Goal: Communication & Community: Answer question/provide support

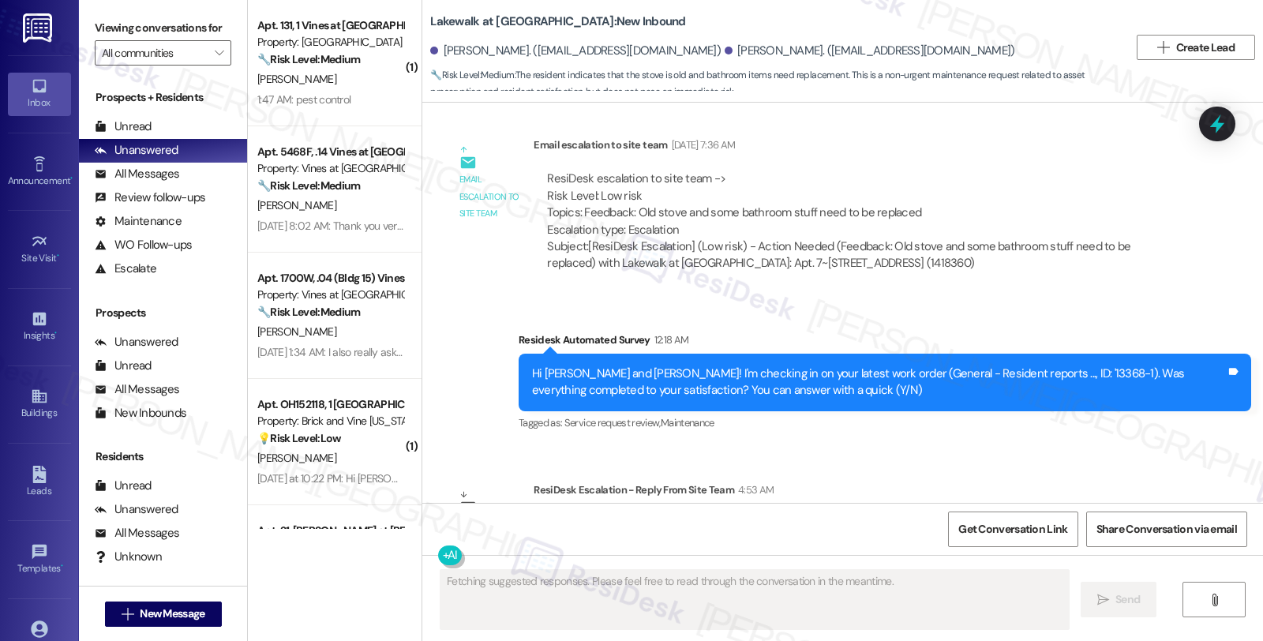
scroll to position [4401, 0]
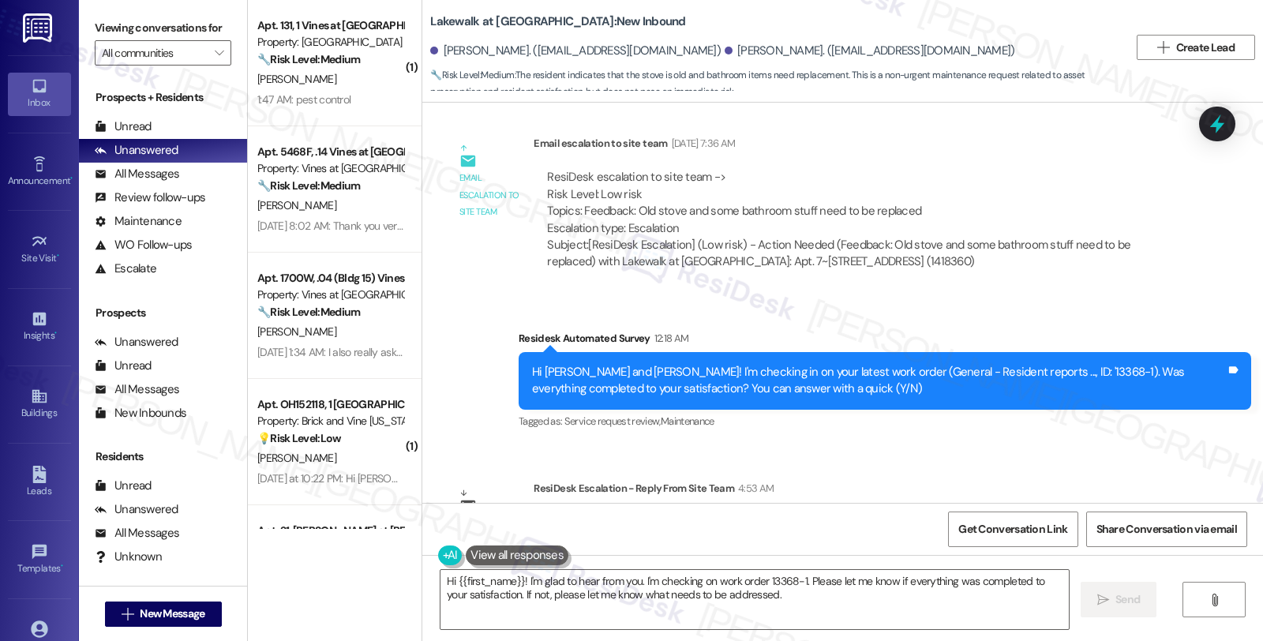
drag, startPoint x: 1075, startPoint y: 354, endPoint x: 1043, endPoint y: 355, distance: 32.4
click at [1075, 354] on div "Survey, sent via SMS Residesk Automated Survey 12:18 AM Hi [PERSON_NAME] and [P…" at bounding box center [885, 381] width 756 height 126
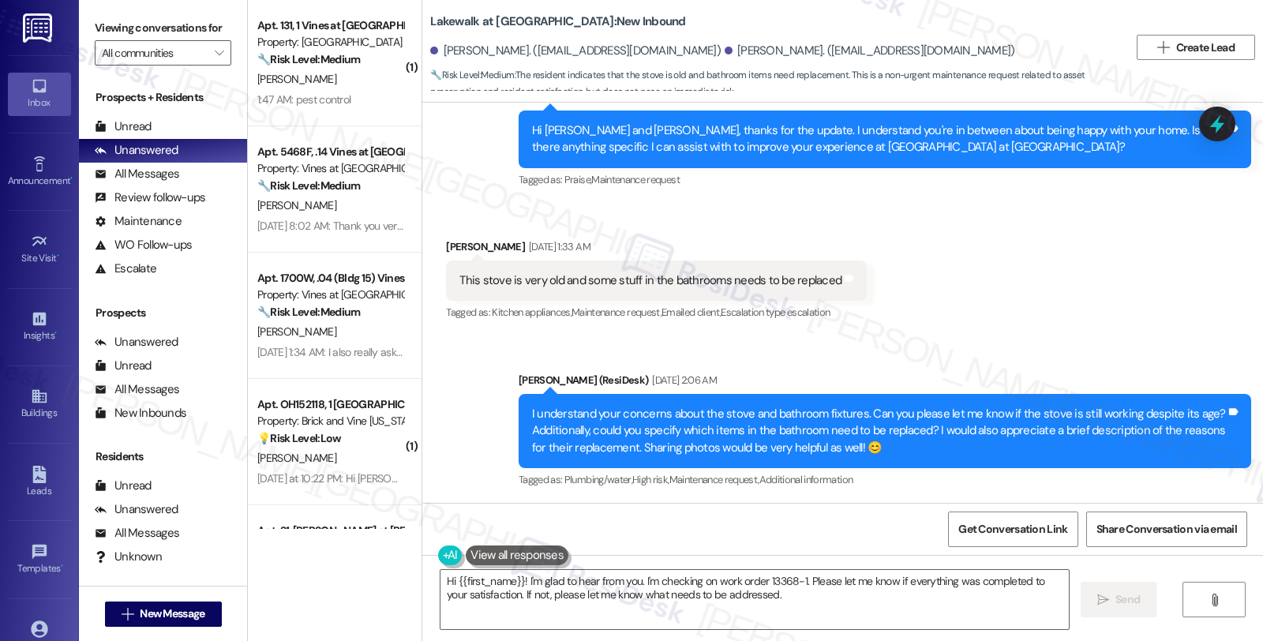
scroll to position [3963, 0]
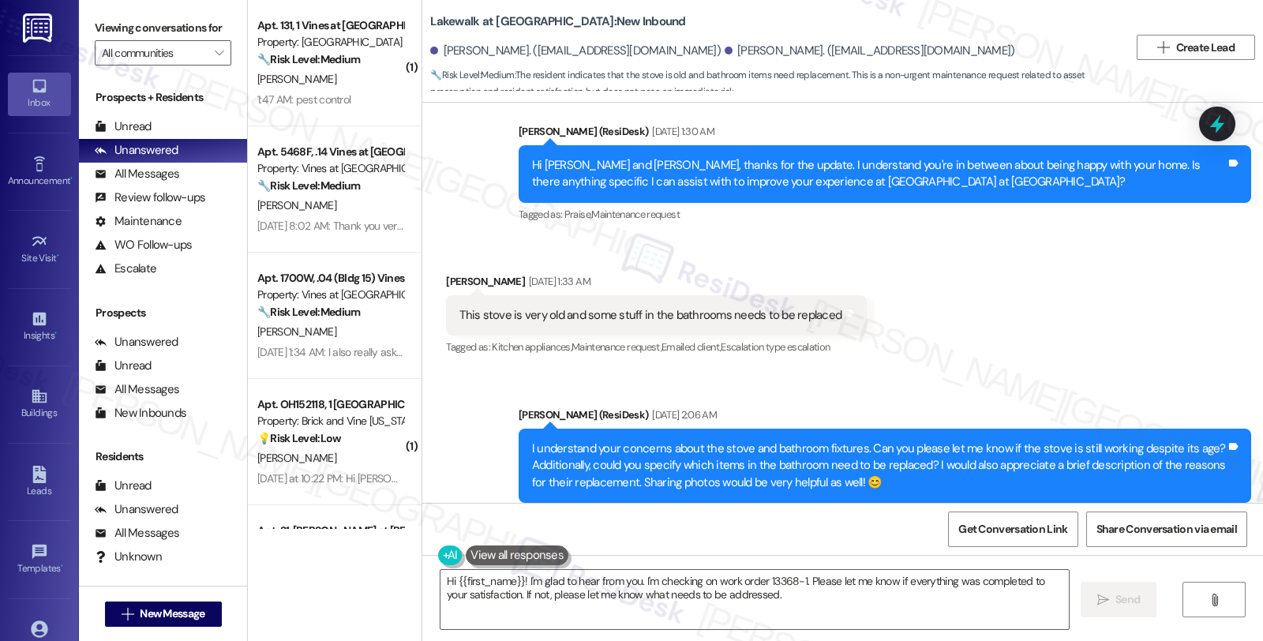
click at [447, 273] on div "[PERSON_NAME] [DATE] 1:33 AM" at bounding box center [656, 284] width 421 height 22
copy div "[PERSON_NAME]"
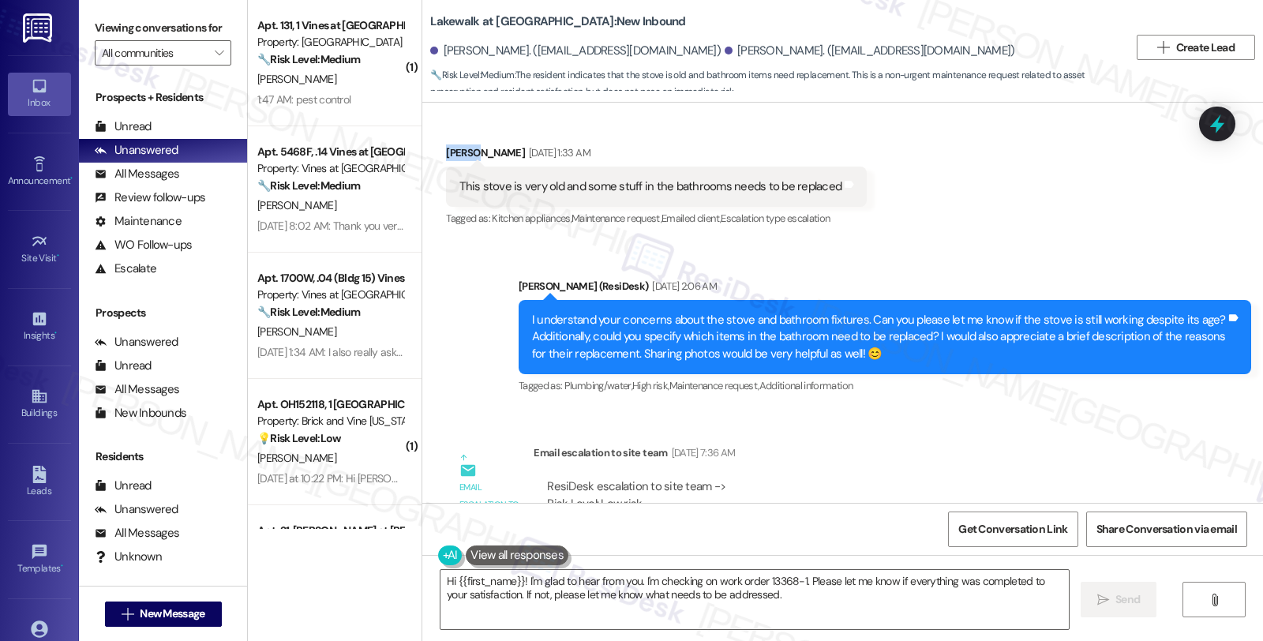
scroll to position [4226, 0]
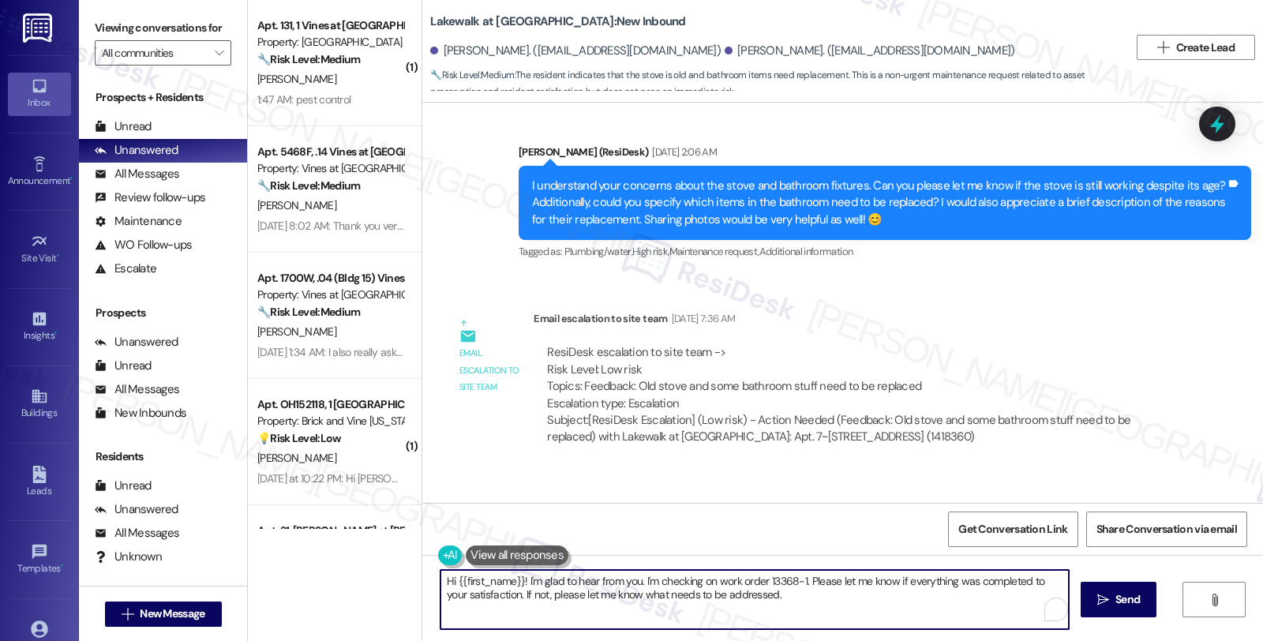
drag, startPoint x: 448, startPoint y: 580, endPoint x: 793, endPoint y: 617, distance: 347.7
click at [793, 617] on textarea "Hi {{first_name}}! I'm glad to hear from you. I'm checking on work order 13368-…" at bounding box center [754, 599] width 628 height 59
click at [712, 586] on textarea "Hi {{first_name}}! I'm glad to hear from you. I'm checking on work order 13368-…" at bounding box center [754, 599] width 628 height 59
drag, startPoint x: 516, startPoint y: 582, endPoint x: 775, endPoint y: 604, distance: 259.8
click at [775, 604] on textarea "Hi {{first_name}}! I'm glad to hear from you. I'm checking on work order 13368-…" at bounding box center [754, 599] width 628 height 59
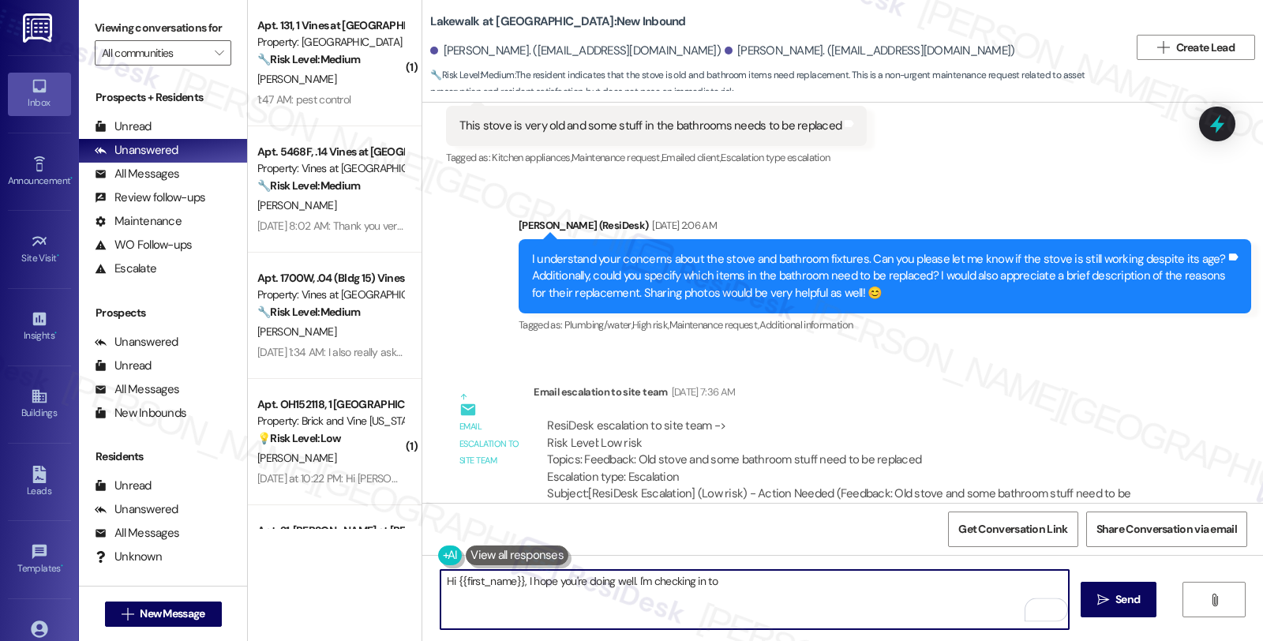
scroll to position [3963, 0]
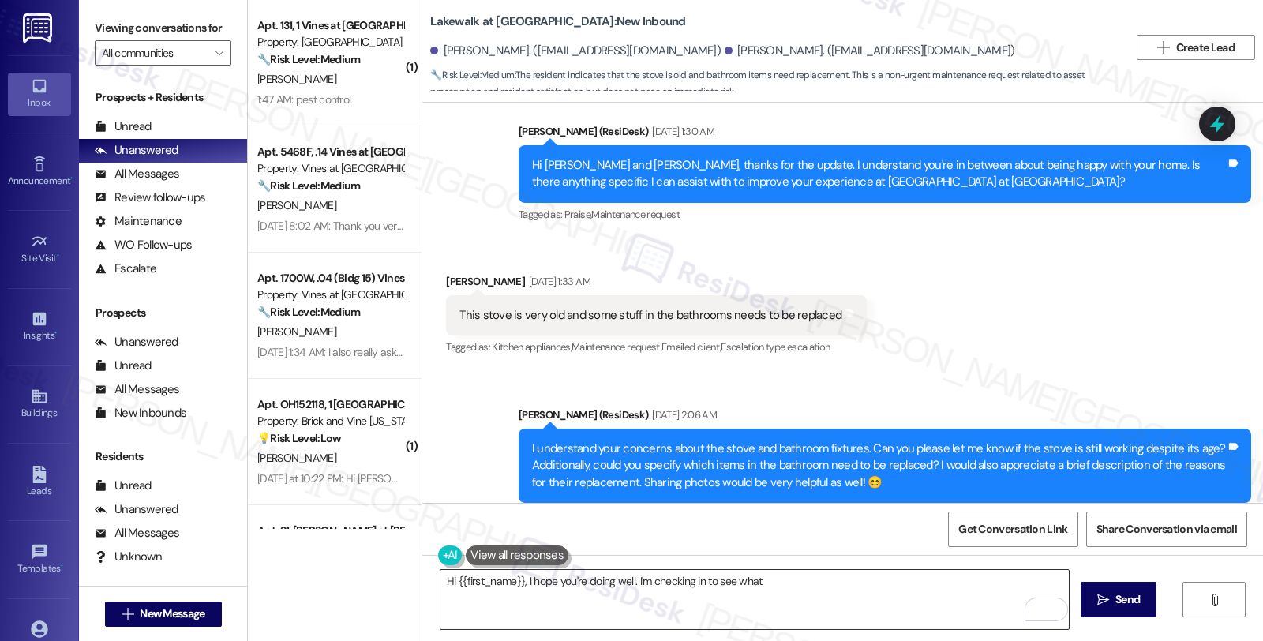
click at [843, 581] on textarea "Hi {{first_name}}, I hope you're doing well. I'm checking in to see what" at bounding box center [754, 599] width 628 height 59
click at [792, 594] on textarea "Hi {{first_name}}, I hope you're doing well. I'm checking in to see what" at bounding box center [754, 599] width 628 height 59
click at [770, 633] on div "Hi {{first_name}}, I hope you're doing well. I'm checking in to see what repair…" at bounding box center [842, 614] width 841 height 118
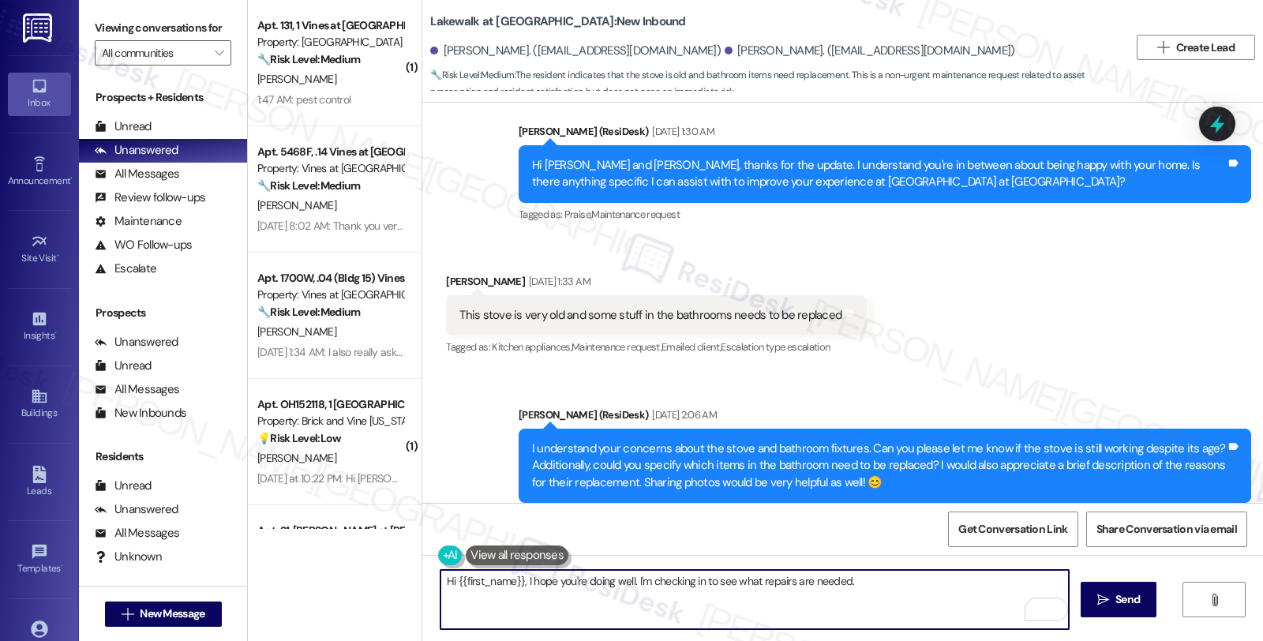
click at [875, 587] on textarea "Hi {{first_name}}, I hope you're doing well. I'm checking in to see what repair…" at bounding box center [754, 599] width 628 height 59
paste textarea "Can you please specify what needs repair so that we can enter a work order and …"
click at [747, 598] on textarea "Hi {{first_name}}, I hope you're doing well. I'm checking in to see what repair…" at bounding box center [754, 599] width 628 height 59
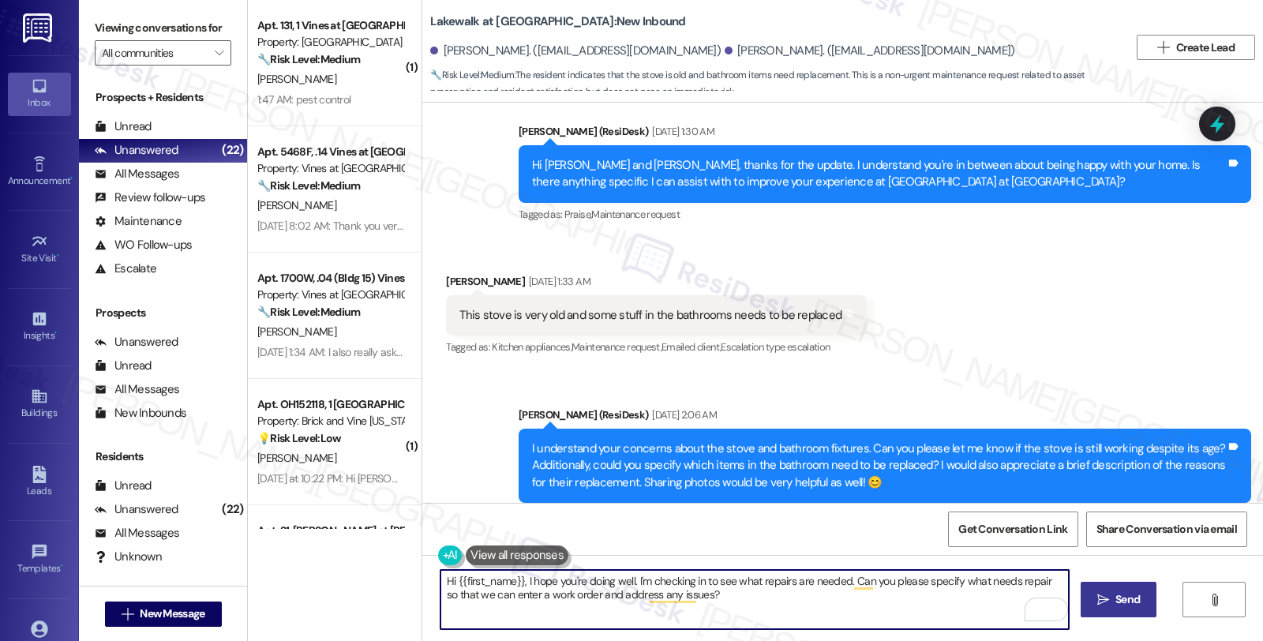
type textarea "Hi {{first_name}}, I hope you're doing well. I'm checking in to see what repair…"
click at [1139, 597] on span "Send" at bounding box center [1127, 599] width 31 height 17
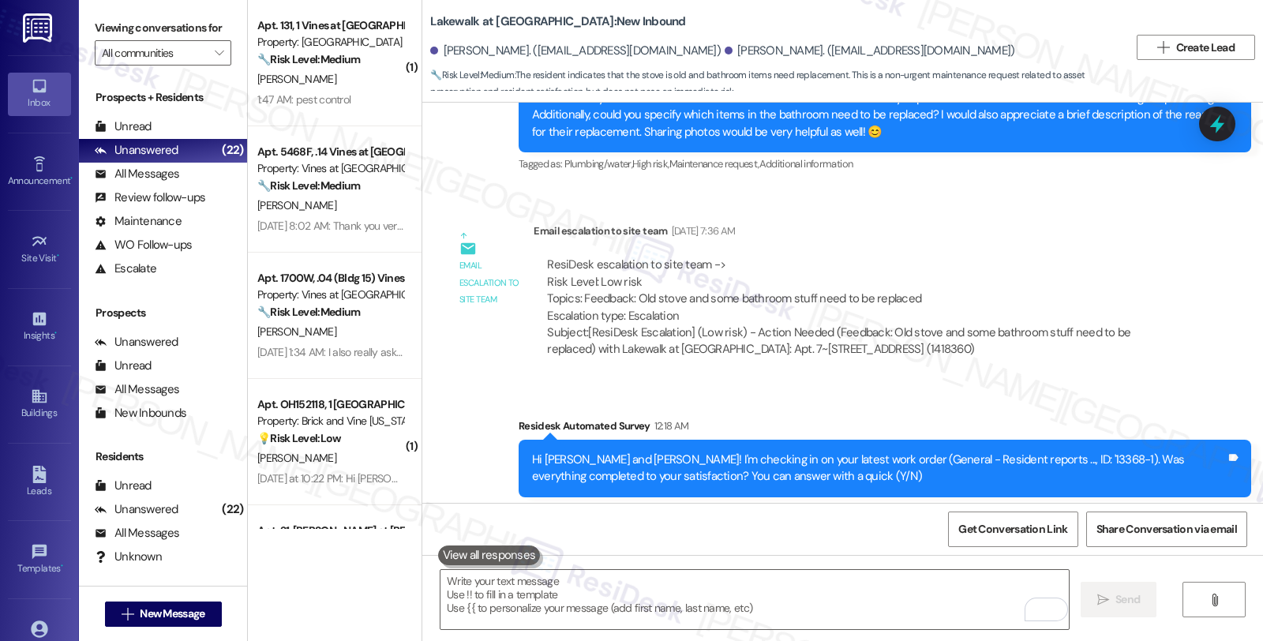
scroll to position [4401, 0]
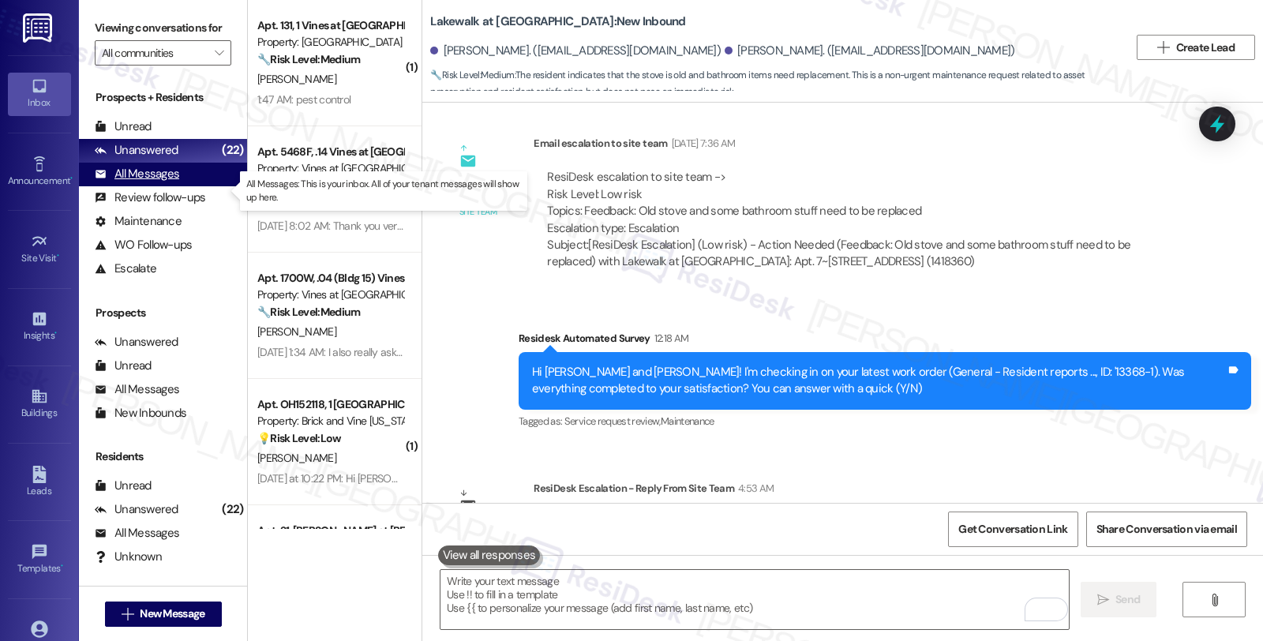
click at [174, 182] on div "All Messages" at bounding box center [137, 174] width 84 height 17
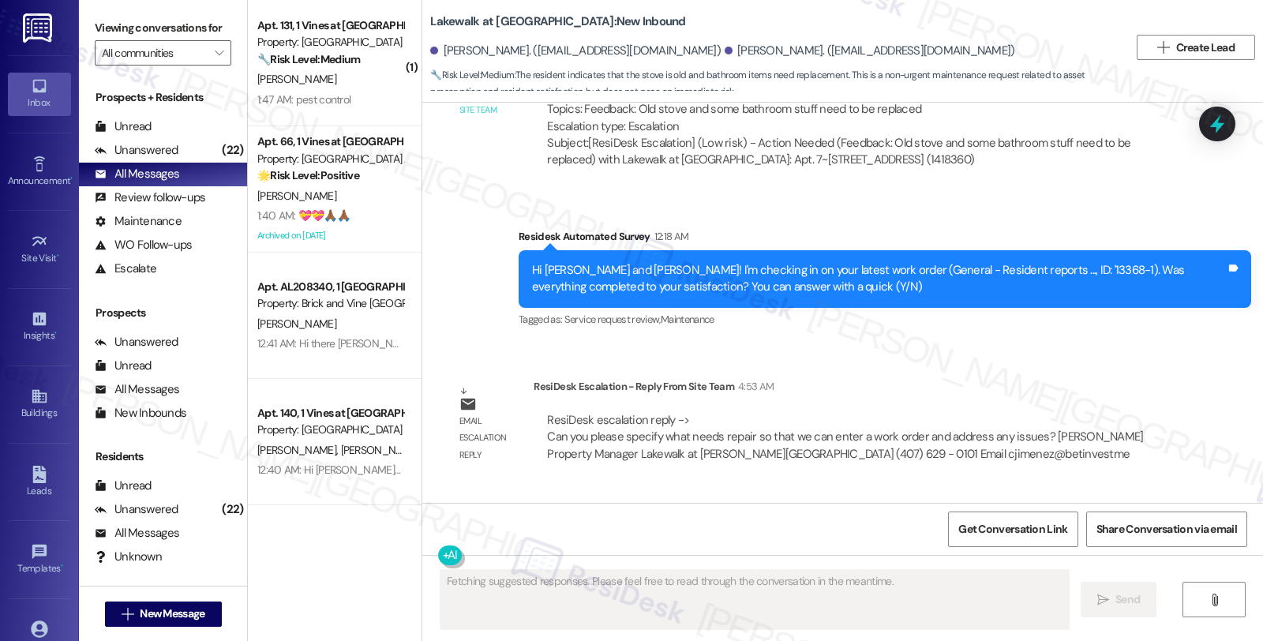
scroll to position [4552, 0]
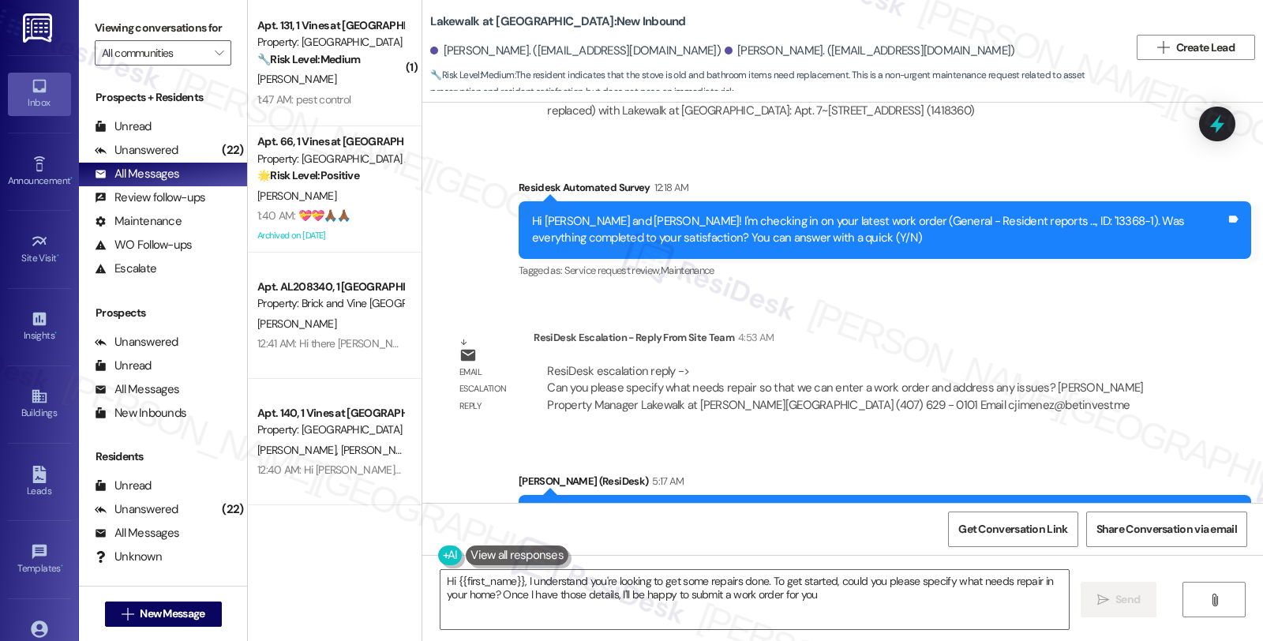
type textarea "Hi {{first_name}}, I understand you're looking to get some repairs done. To get…"
